Goal: Find specific page/section: Find specific page/section

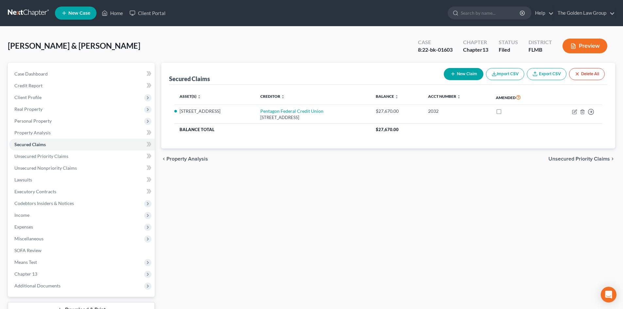
click at [31, 13] on link at bounding box center [29, 13] width 42 height 12
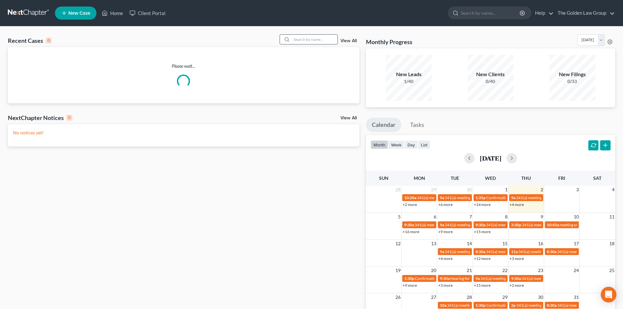
click at [300, 39] on input "search" at bounding box center [314, 39] width 46 height 9
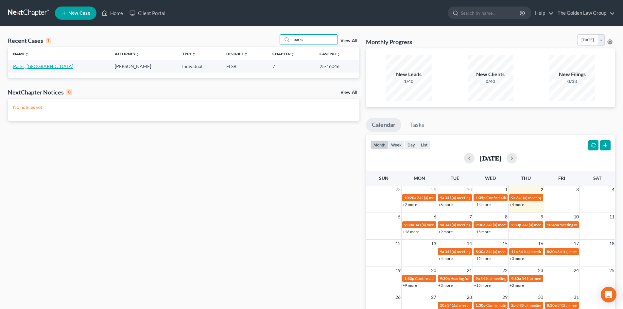
type input "parks"
drag, startPoint x: 13, startPoint y: 65, endPoint x: 17, endPoint y: 66, distance: 3.7
click at [13, 65] on link "Parks, Ebony" at bounding box center [43, 66] width 60 height 6
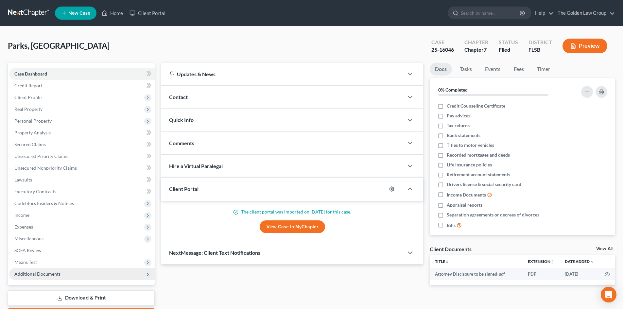
click at [36, 273] on span "Additional Documents" at bounding box center [37, 274] width 46 height 6
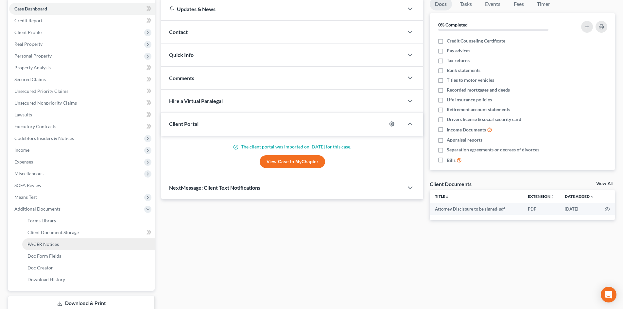
scroll to position [65, 0]
click at [52, 244] on span "PACER Notices" at bounding box center [42, 244] width 31 height 6
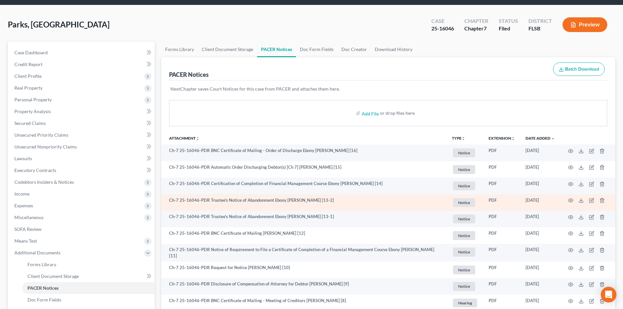
scroll to position [33, 0]
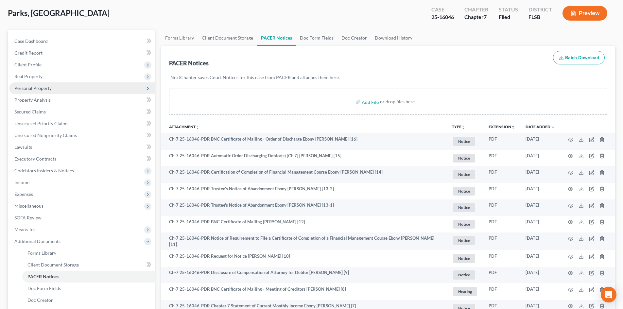
click at [42, 91] on span "Personal Property" at bounding box center [81, 88] width 145 height 12
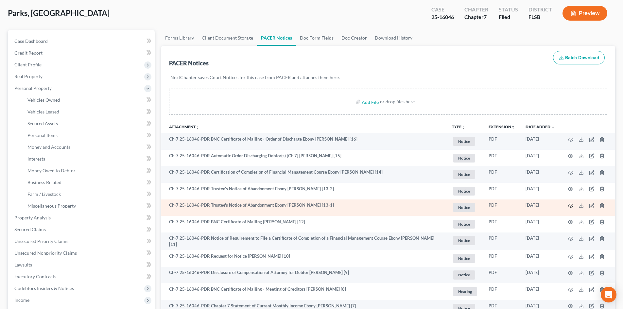
click at [570, 204] on icon "button" at bounding box center [570, 205] width 5 height 5
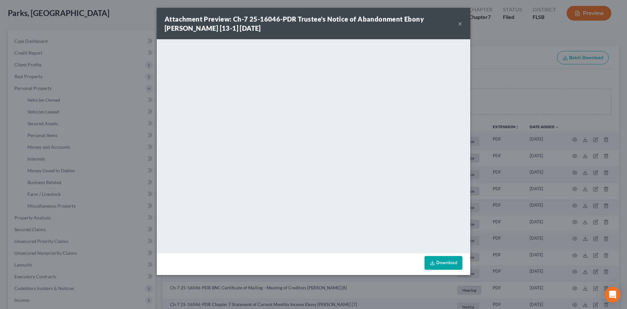
click at [461, 26] on button "×" at bounding box center [460, 24] width 5 height 8
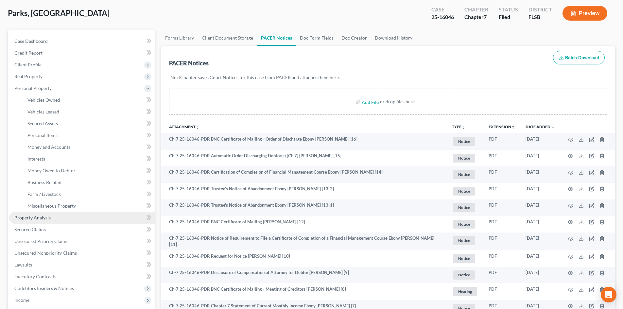
click at [44, 215] on span "Property Analysis" at bounding box center [32, 218] width 36 height 6
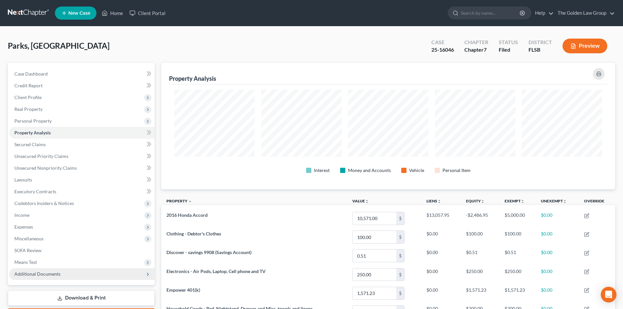
click at [46, 272] on span "Additional Documents" at bounding box center [37, 274] width 46 height 6
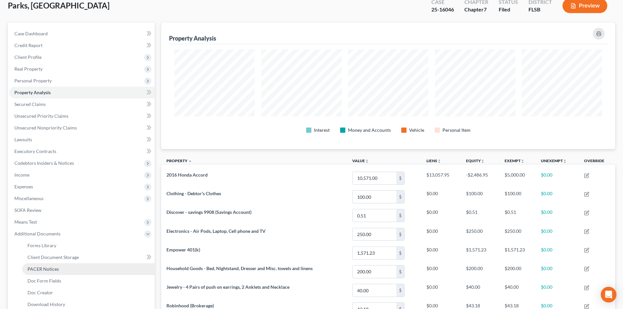
scroll to position [33, 0]
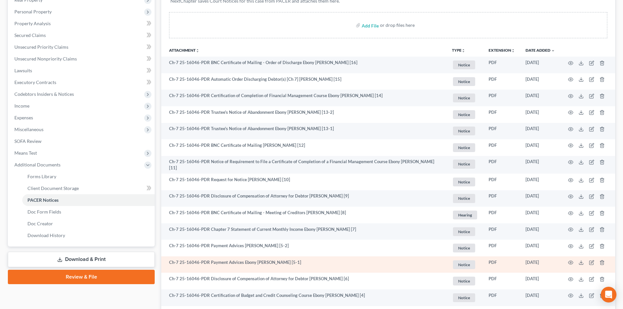
scroll to position [98, 0]
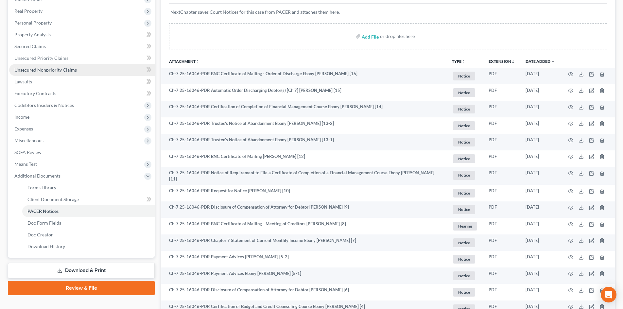
click at [50, 68] on span "Unsecured Nonpriority Claims" at bounding box center [45, 70] width 62 height 6
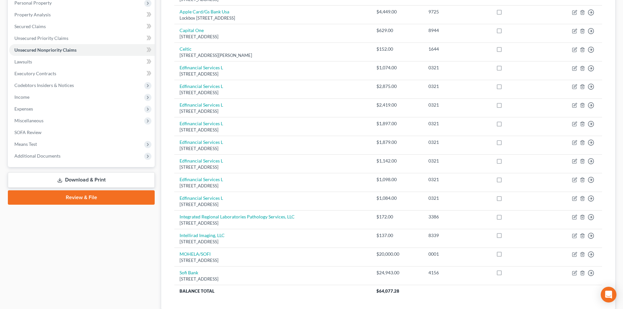
scroll to position [33, 0]
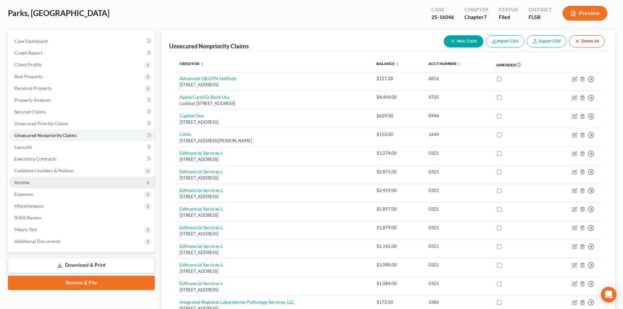
drag, startPoint x: 31, startPoint y: 182, endPoint x: 34, endPoint y: 181, distance: 3.7
click at [31, 182] on span "Income" at bounding box center [81, 182] width 145 height 12
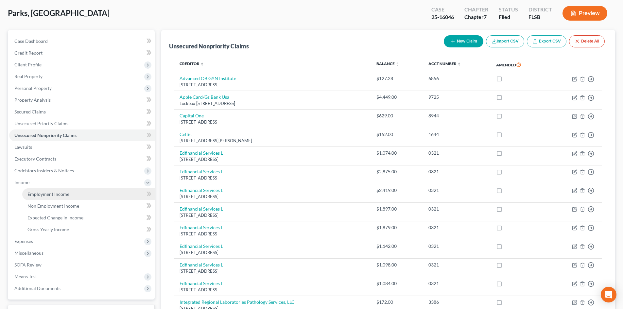
click at [50, 193] on span "Employment Income" at bounding box center [48, 194] width 42 height 6
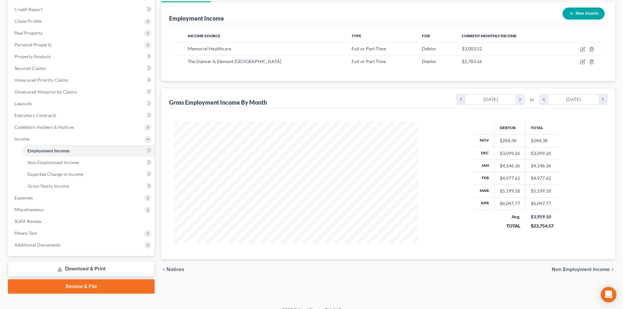
scroll to position [86, 0]
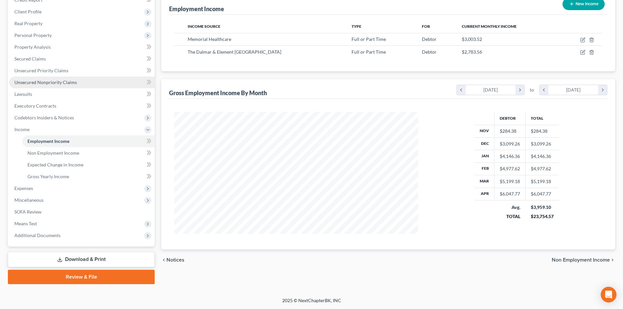
click at [61, 82] on span "Unsecured Nonpriority Claims" at bounding box center [45, 82] width 62 height 6
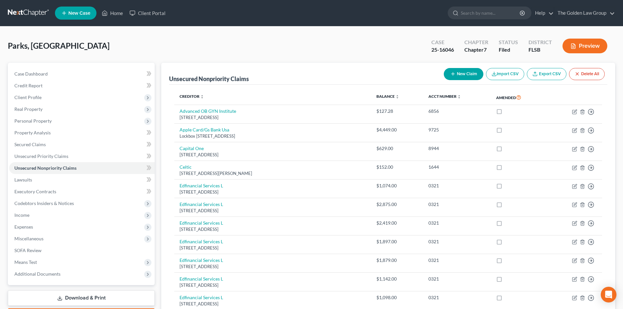
click at [592, 46] on button "Preview" at bounding box center [584, 46] width 45 height 15
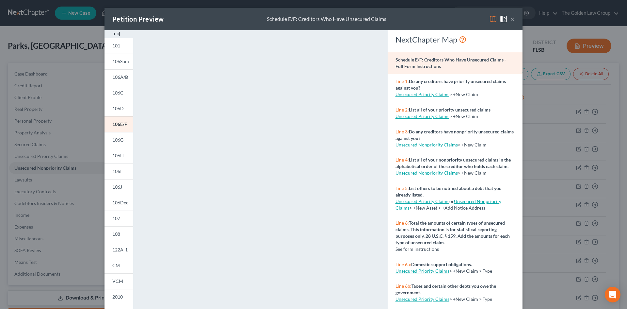
click at [510, 18] on button "×" at bounding box center [512, 19] width 5 height 8
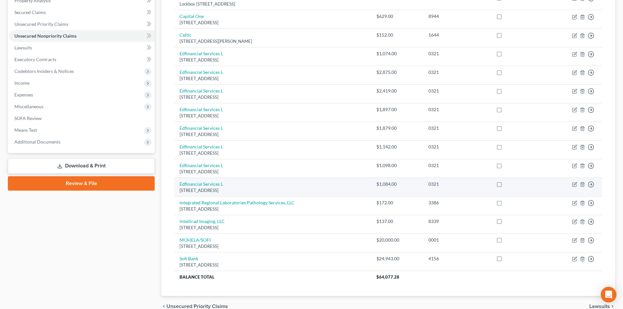
scroll to position [165, 0]
